Goal: Task Accomplishment & Management: Manage account settings

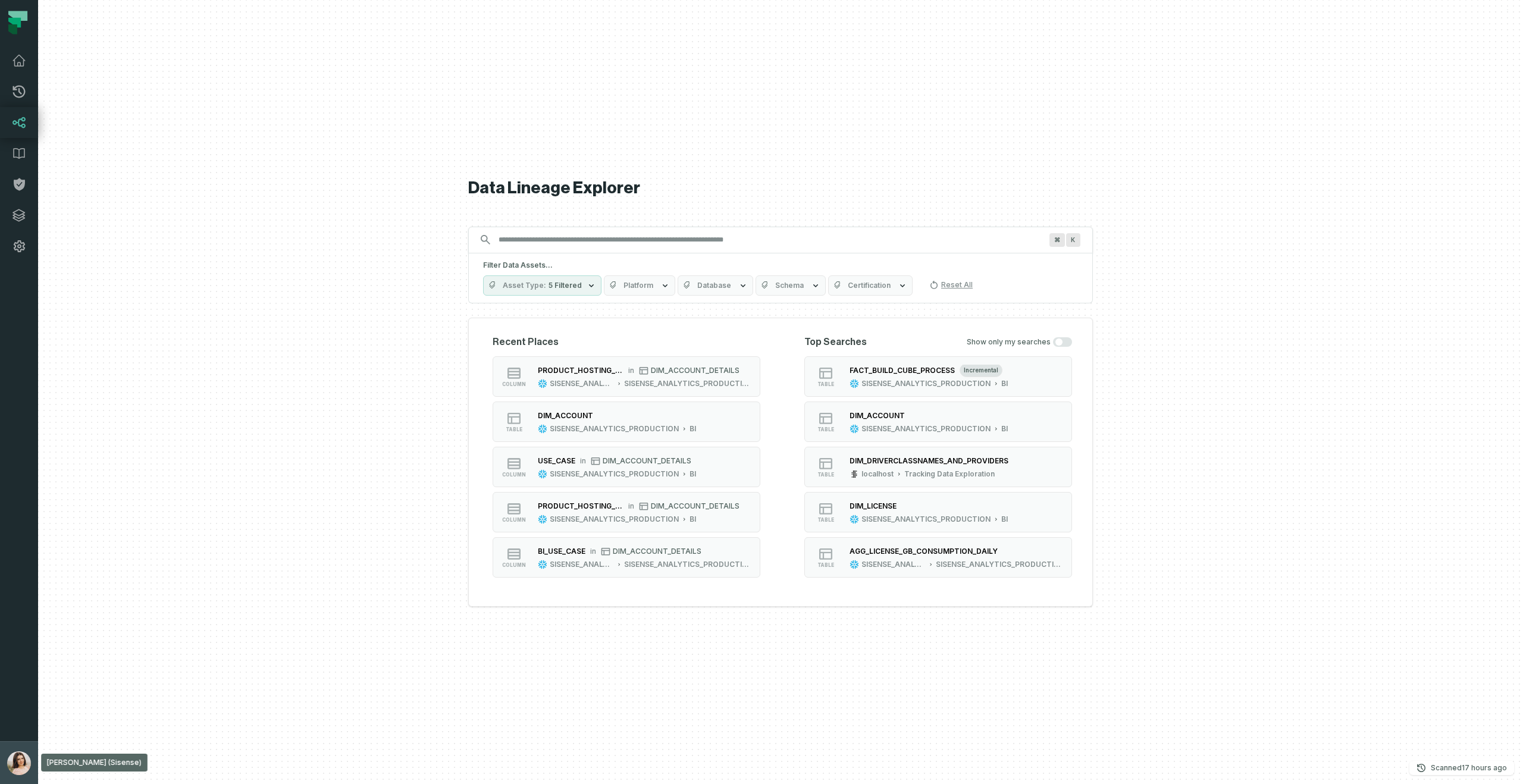
click at [10, 762] on img "button" at bounding box center [19, 763] width 24 height 24
click at [6, 472] on nav "Pull Requests Dashboard Lineage Data Catalog Policies Integrations Settings [PE…" at bounding box center [19, 392] width 38 height 784
click at [17, 241] on icon at bounding box center [19, 247] width 14 height 14
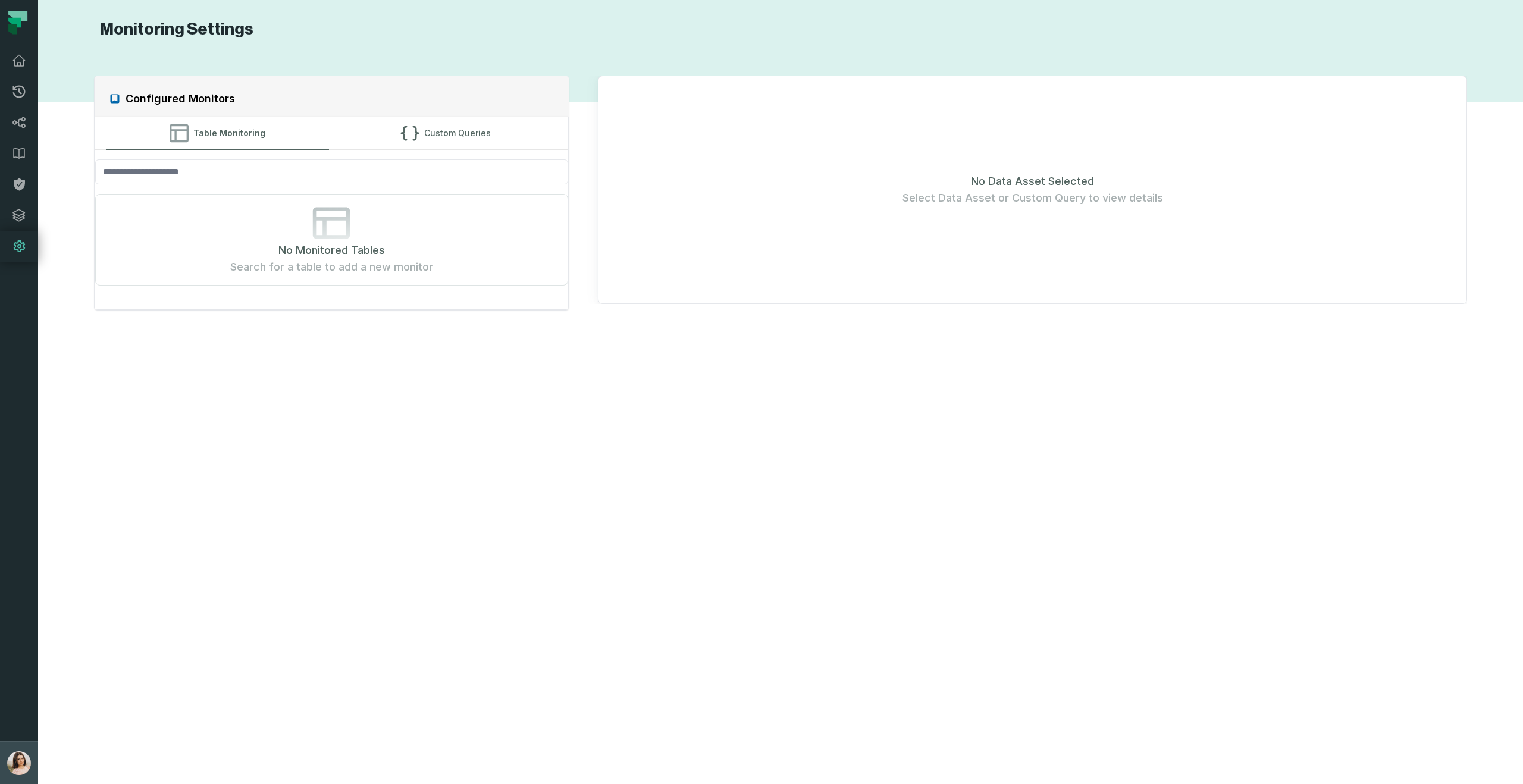
click at [13, 757] on img "button" at bounding box center [19, 763] width 24 height 24
click at [44, 656] on button "Settings" at bounding box center [96, 656] width 187 height 24
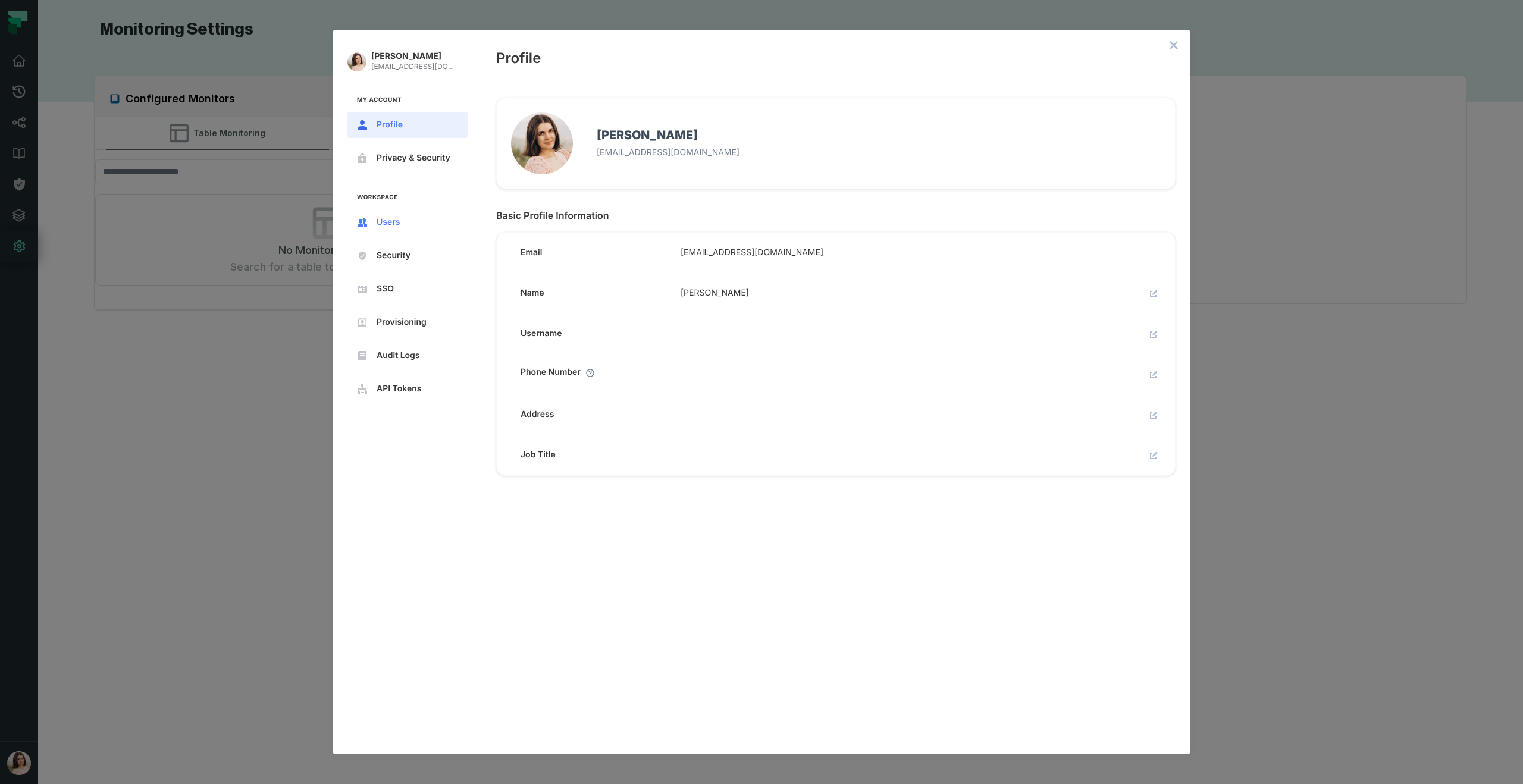
click at [378, 230] on button "Users" at bounding box center [408, 222] width 121 height 26
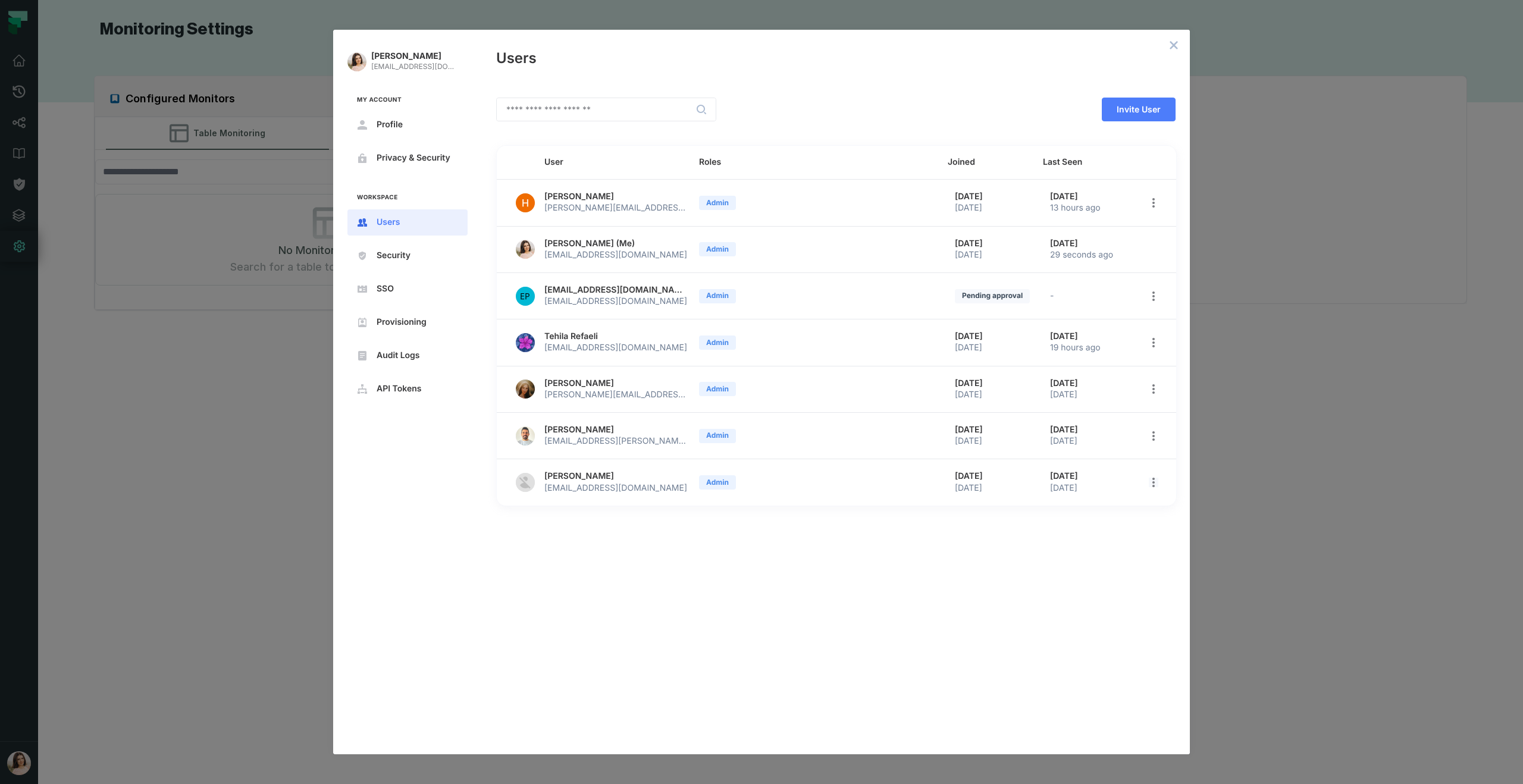
click at [1154, 482] on icon "open options" at bounding box center [1154, 483] width 2 height 10
click at [1115, 580] on span "Delete User" at bounding box center [1100, 584] width 76 height 10
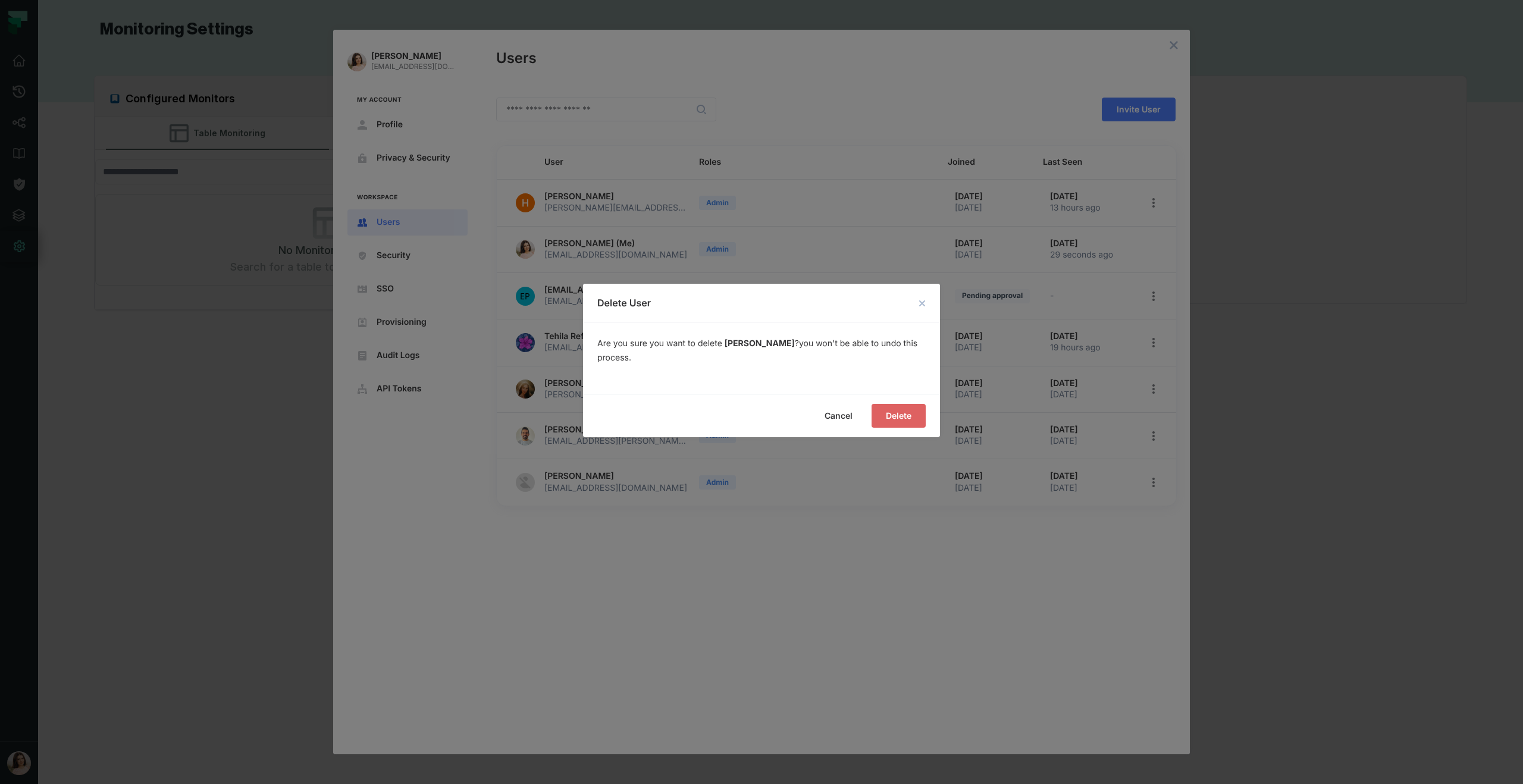
click at [923, 298] on button "close dialog" at bounding box center [922, 304] width 14 height 14
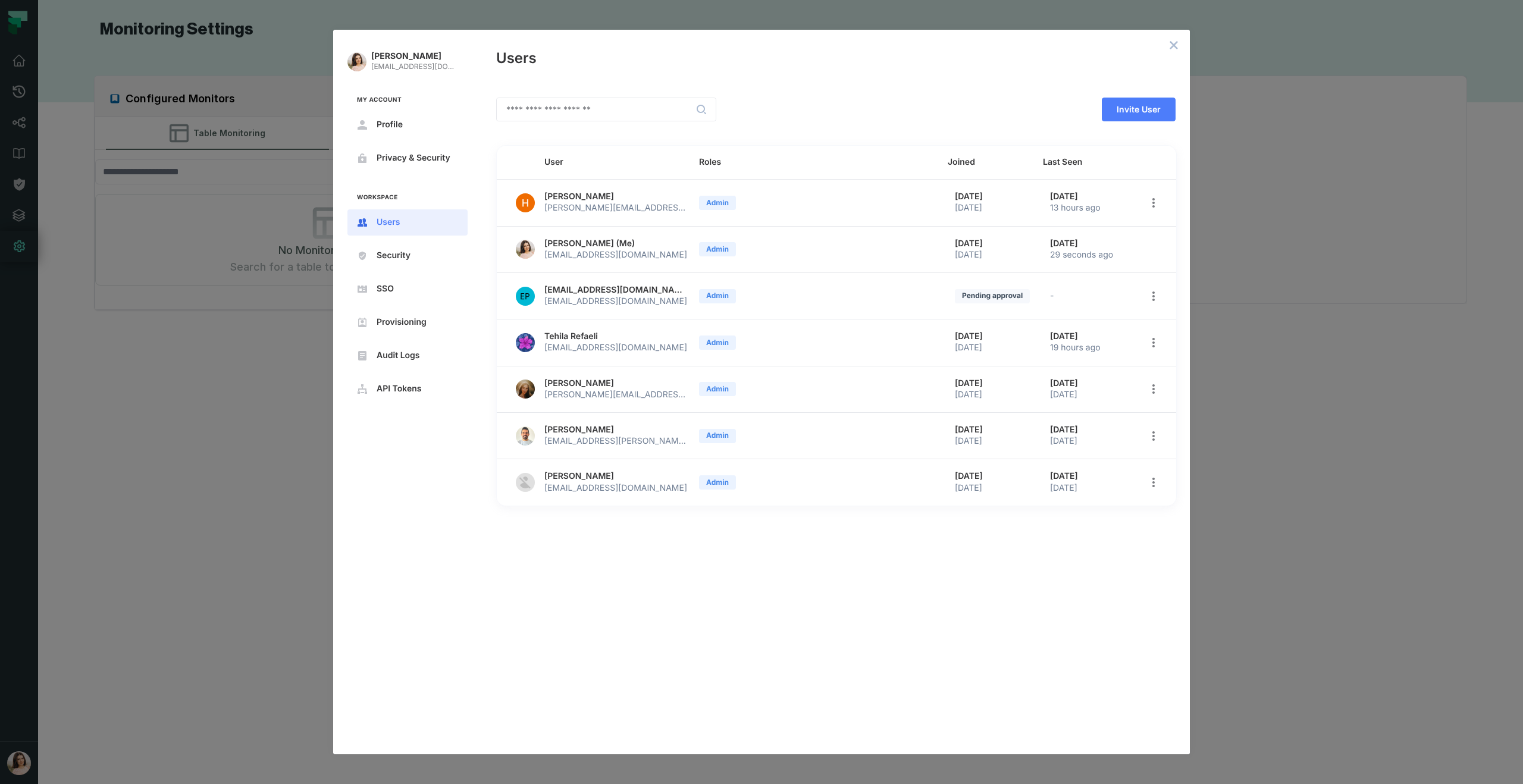
click at [1149, 477] on button "open options" at bounding box center [1154, 482] width 17 height 17
click at [1091, 532] on span "Disable User" at bounding box center [1100, 537] width 76 height 10
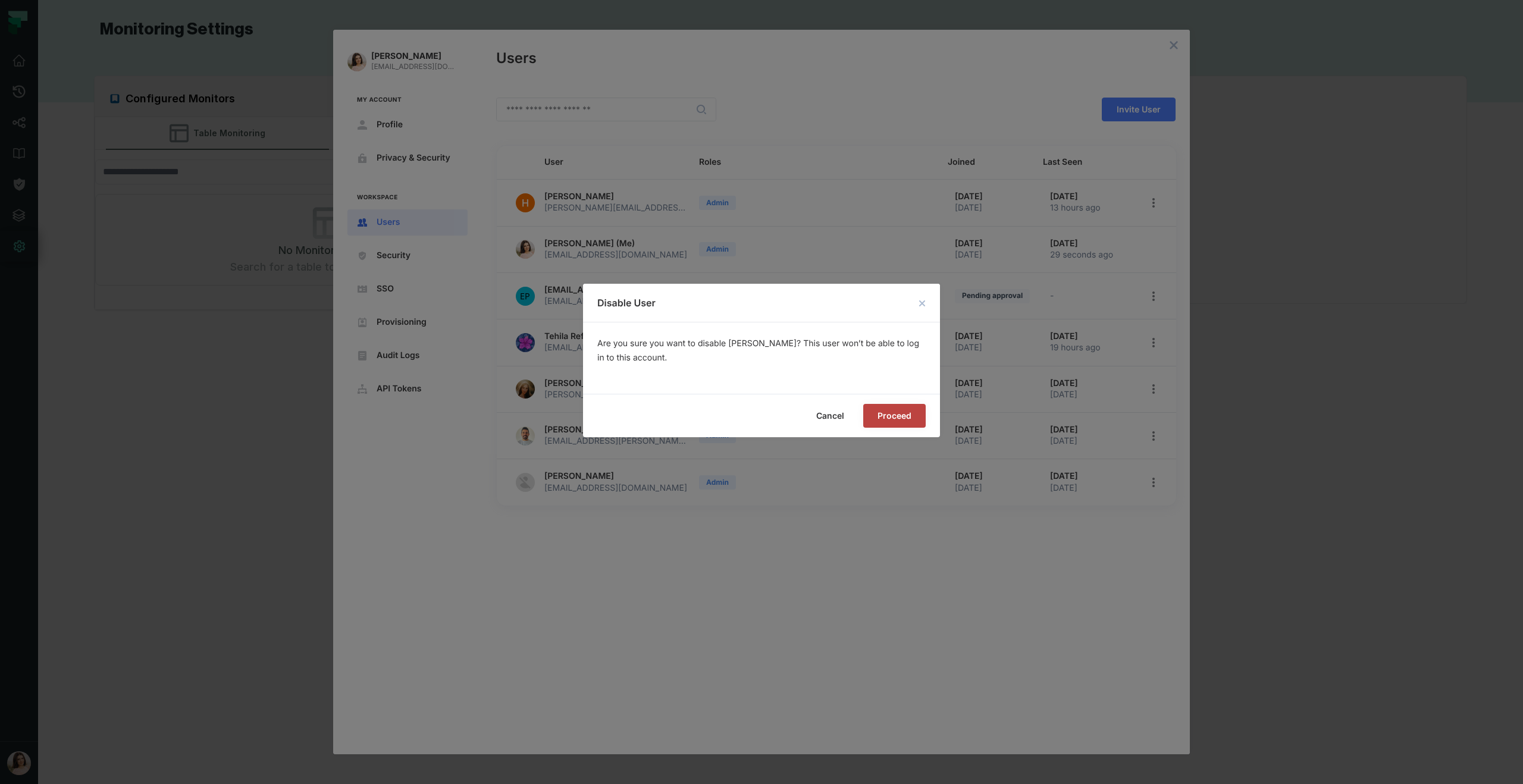
click at [916, 416] on button "Proceed" at bounding box center [894, 416] width 63 height 24
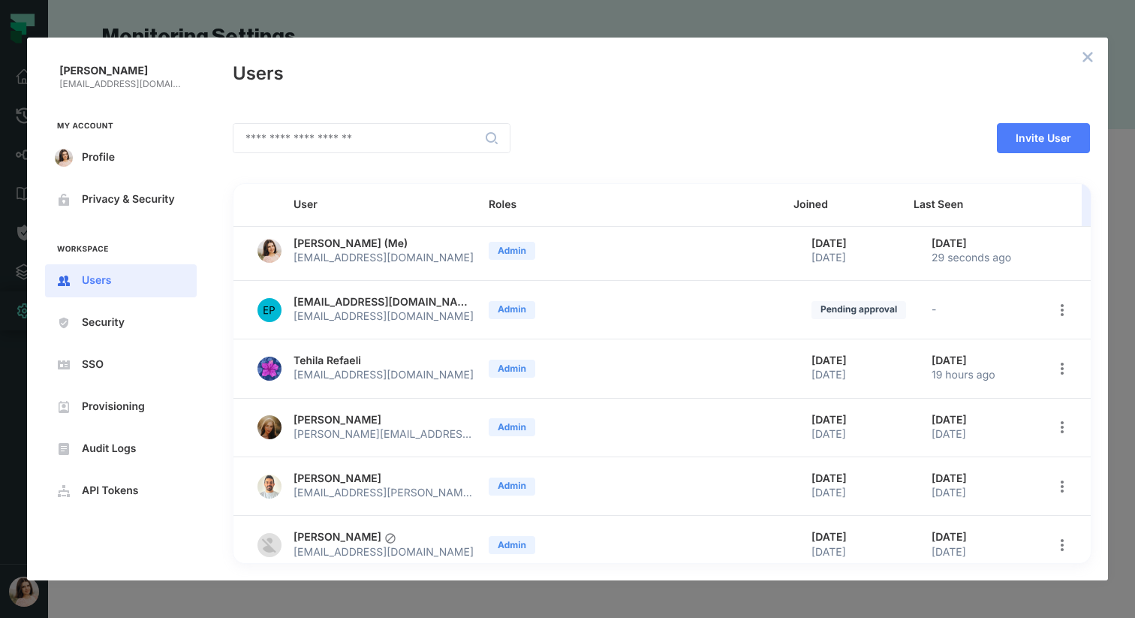
scroll to position [74, 0]
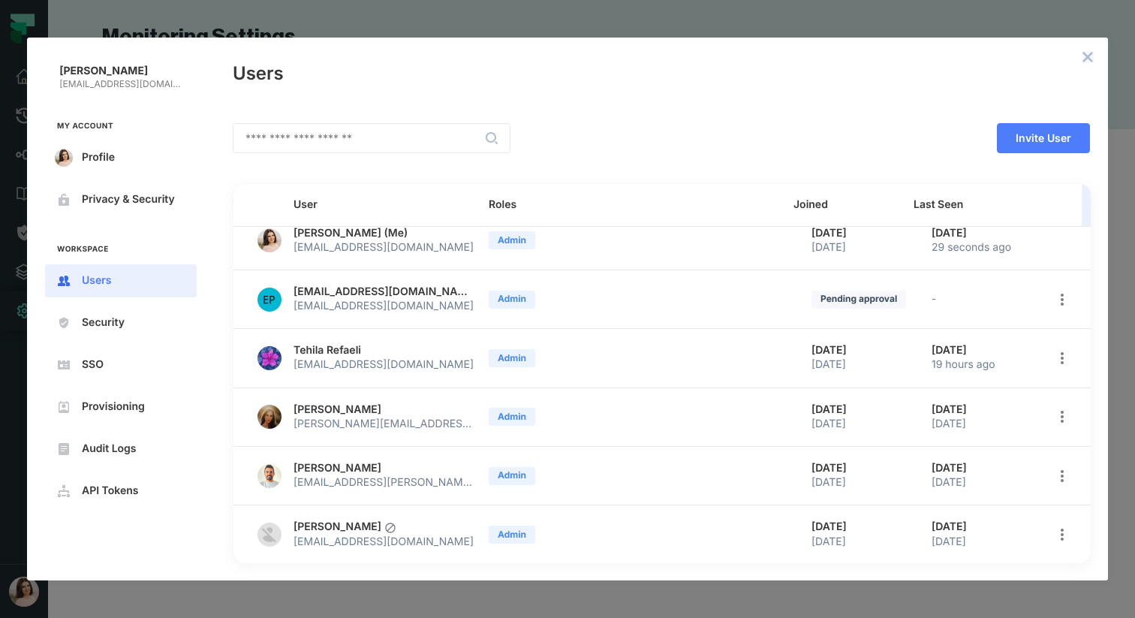
click at [1093, 56] on icon "close admin-box" at bounding box center [1088, 57] width 12 height 12
